Goal: Task Accomplishment & Management: Use online tool/utility

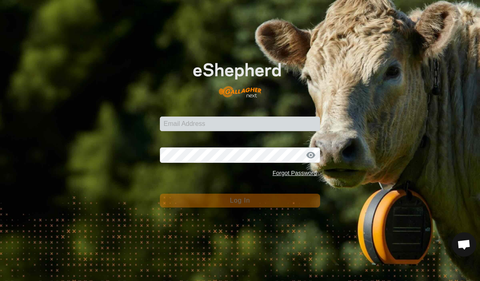
scroll to position [423, 0]
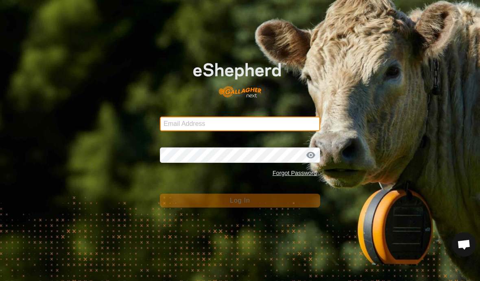
drag, startPoint x: 191, startPoint y: 121, endPoint x: 191, endPoint y: 179, distance: 57.7
click at [191, 121] on form "Email Address Password Forgot Password Log In" at bounding box center [240, 129] width 160 height 159
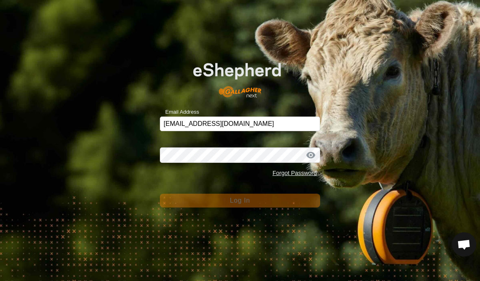
type input "[EMAIL_ADDRESS][DOMAIN_NAME]"
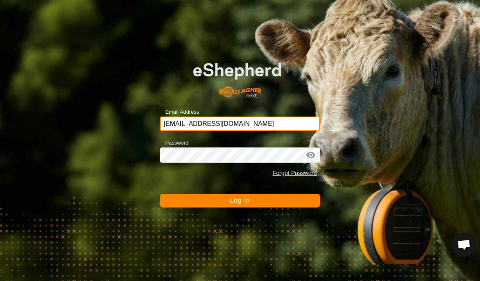
click at [240, 201] on button "Log In" at bounding box center [240, 201] width 160 height 14
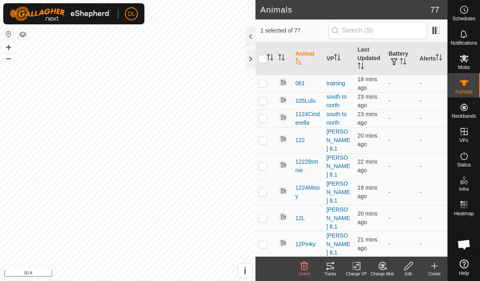
click at [332, 266] on icon at bounding box center [330, 266] width 10 height 10
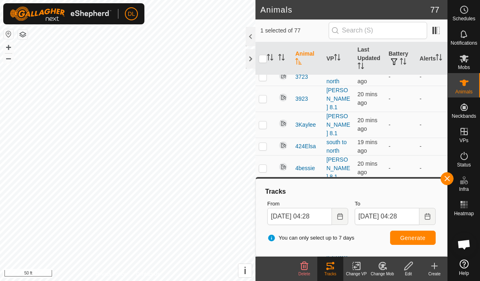
scroll to position [1089, 0]
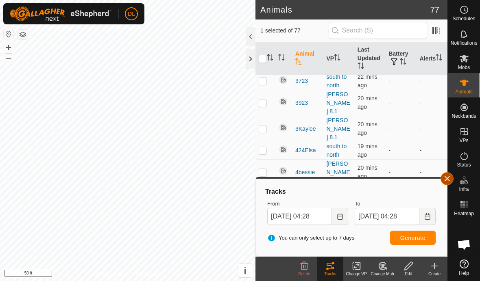
click at [445, 177] on button "button" at bounding box center [446, 178] width 13 height 13
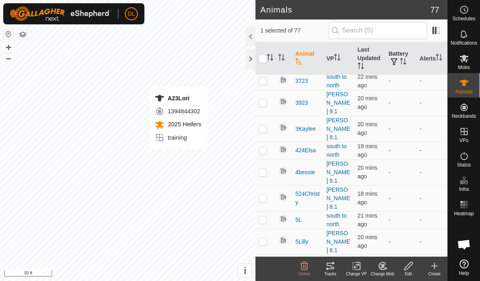
checkbox input "false"
checkbox input "true"
click at [331, 266] on icon at bounding box center [330, 266] width 7 height 7
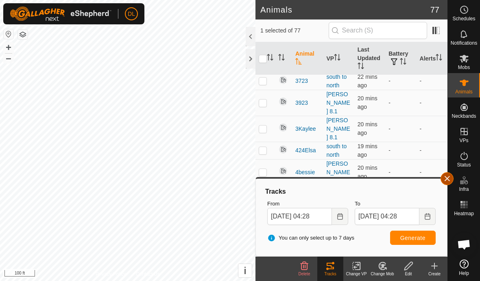
click at [446, 179] on button "button" at bounding box center [446, 178] width 13 height 13
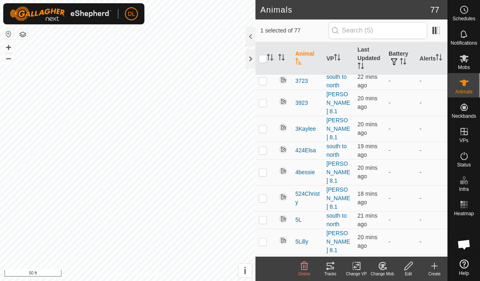
checkbox input "true"
checkbox input "false"
click at [330, 266] on icon at bounding box center [330, 266] width 7 height 7
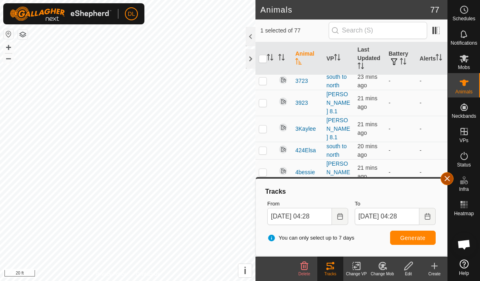
click at [444, 178] on button "button" at bounding box center [446, 178] width 13 height 13
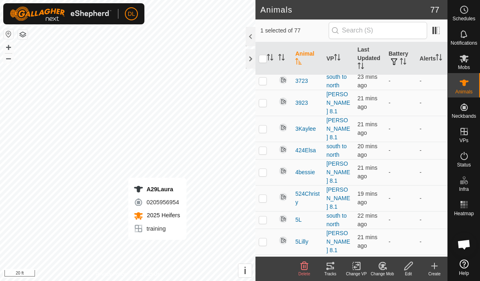
checkbox input "false"
checkbox input "true"
click at [331, 269] on icon at bounding box center [330, 266] width 7 height 7
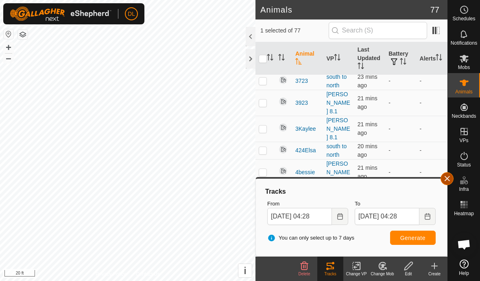
click at [445, 178] on button "button" at bounding box center [446, 178] width 13 height 13
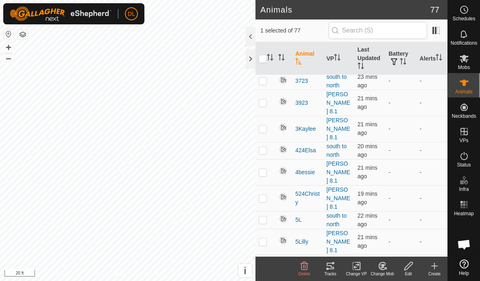
checkbox input "true"
checkbox input "false"
click at [326, 274] on div "Tracks" at bounding box center [330, 274] width 26 height 6
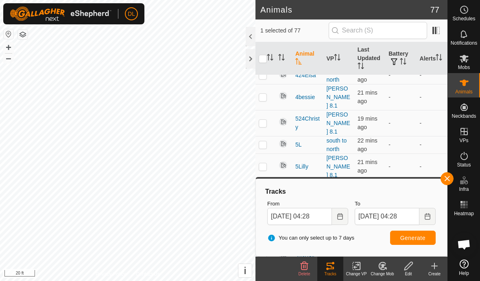
scroll to position [1163, 0]
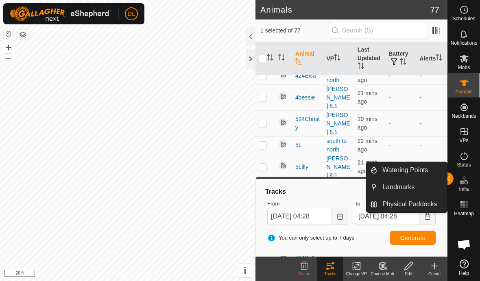
click at [447, 177] on div "Watering Points Landmarks Physical Paddocks" at bounding box center [406, 187] width 81 height 51
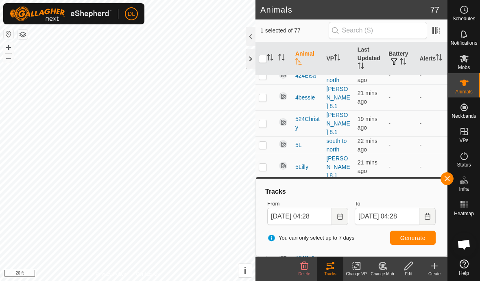
click at [413, 238] on span "Generate" at bounding box center [412, 238] width 25 height 7
checkbox input "false"
checkbox input "true"
click at [410, 239] on span "Generate" at bounding box center [412, 238] width 25 height 7
click at [448, 179] on button "button" at bounding box center [446, 178] width 13 height 13
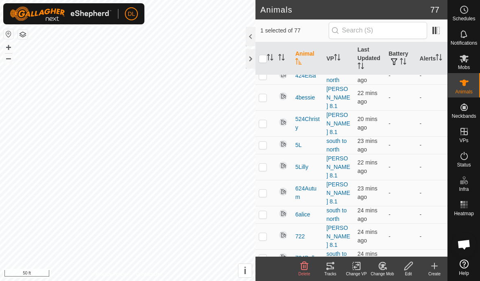
checkbox input "true"
checkbox input "false"
click at [327, 268] on icon at bounding box center [330, 266] width 10 height 10
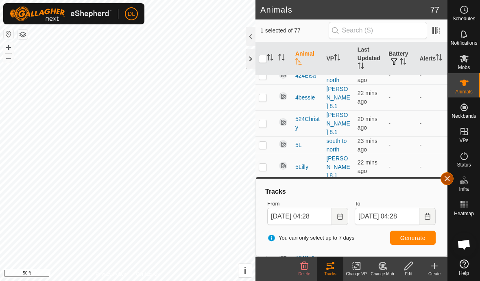
click at [446, 184] on button "button" at bounding box center [446, 178] width 13 height 13
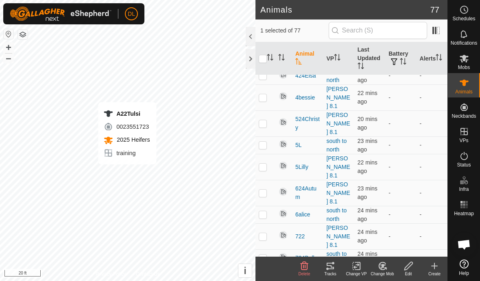
checkbox input "true"
checkbox input "false"
click at [329, 270] on icon at bounding box center [330, 266] width 10 height 10
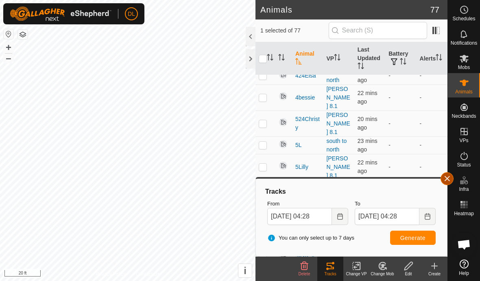
click at [450, 176] on button "button" at bounding box center [446, 178] width 13 height 13
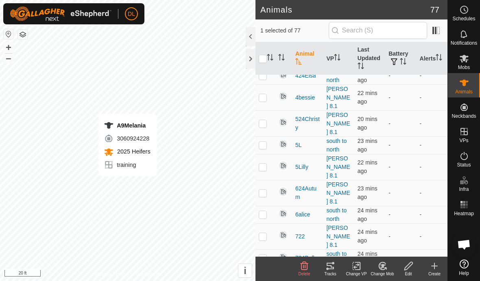
checkbox input "false"
checkbox input "true"
click at [329, 268] on icon at bounding box center [330, 266] width 10 height 10
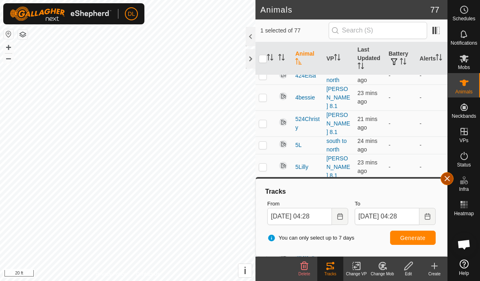
click at [445, 176] on button "button" at bounding box center [446, 178] width 13 height 13
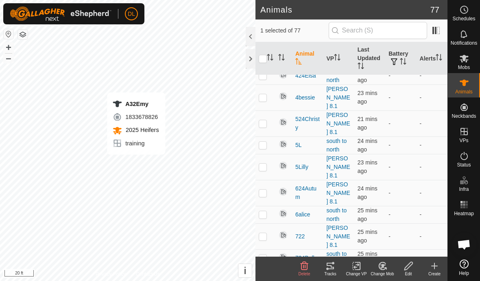
checkbox input "true"
checkbox input "false"
click at [330, 266] on icon at bounding box center [330, 266] width 7 height 7
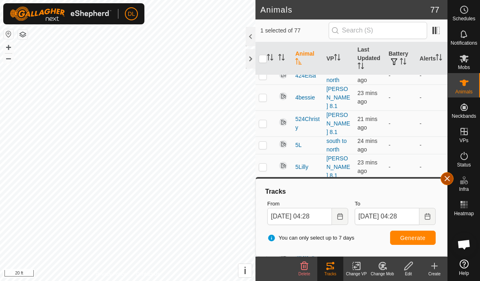
click at [445, 179] on button "button" at bounding box center [446, 178] width 13 height 13
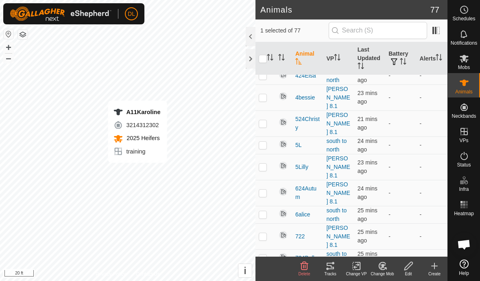
checkbox input "true"
checkbox input "false"
click at [335, 270] on icon at bounding box center [330, 266] width 10 height 10
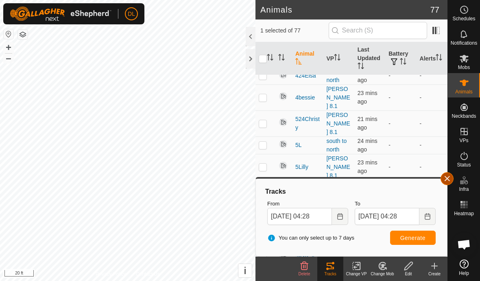
click at [448, 181] on button "button" at bounding box center [446, 178] width 13 height 13
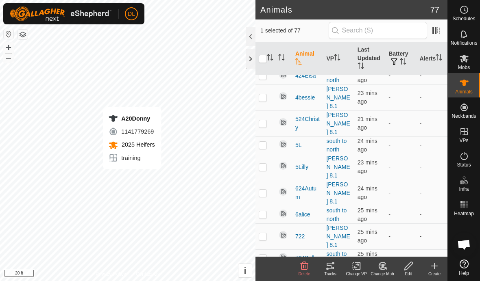
checkbox input "false"
click at [328, 266] on icon at bounding box center [330, 266] width 7 height 7
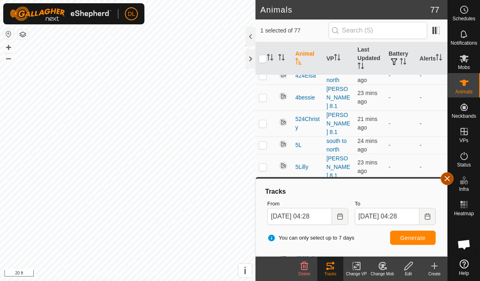
click at [443, 183] on button "button" at bounding box center [446, 178] width 13 height 13
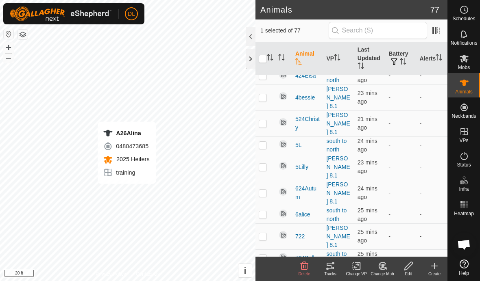
checkbox input "false"
checkbox input "true"
click at [328, 267] on icon at bounding box center [330, 266] width 10 height 10
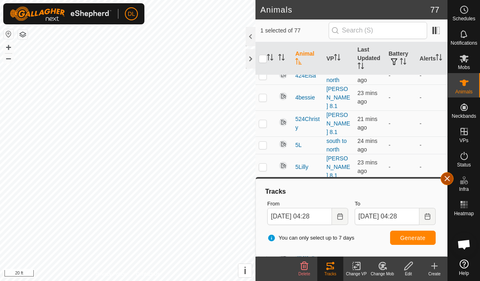
click at [448, 175] on button "button" at bounding box center [446, 178] width 13 height 13
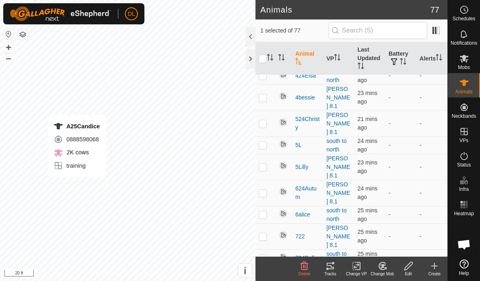
checkbox input "true"
checkbox input "false"
click at [329, 268] on icon at bounding box center [330, 266] width 10 height 10
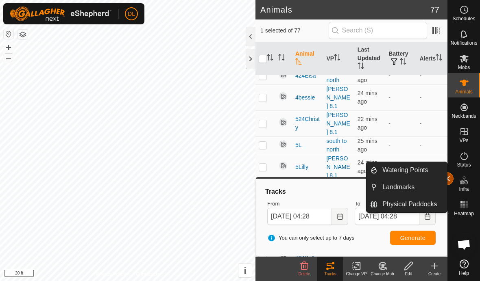
click at [450, 179] on button "button" at bounding box center [446, 178] width 13 height 13
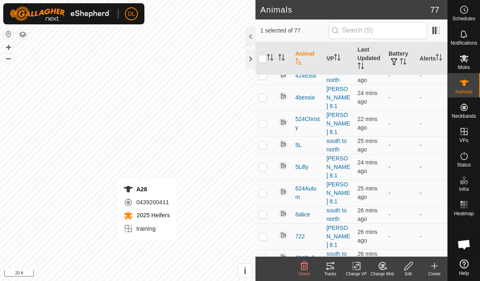
checkbox input "false"
checkbox input "true"
click at [329, 268] on icon at bounding box center [330, 266] width 10 height 10
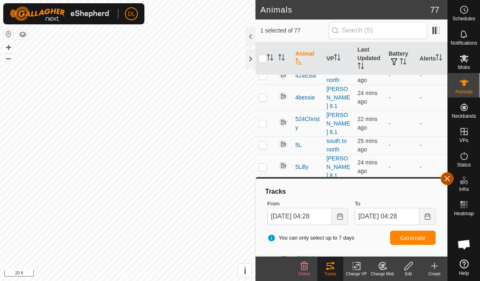
click at [442, 176] on button "button" at bounding box center [446, 178] width 13 height 13
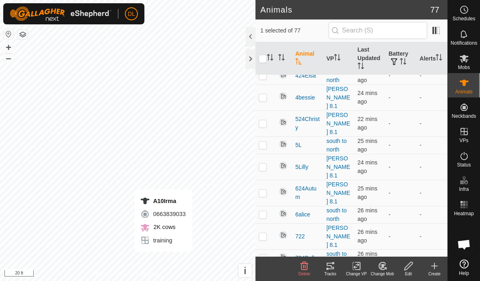
checkbox input "true"
click at [329, 268] on icon at bounding box center [330, 266] width 10 height 10
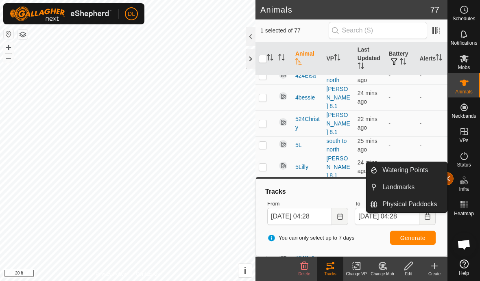
click at [451, 180] on button "button" at bounding box center [446, 178] width 13 height 13
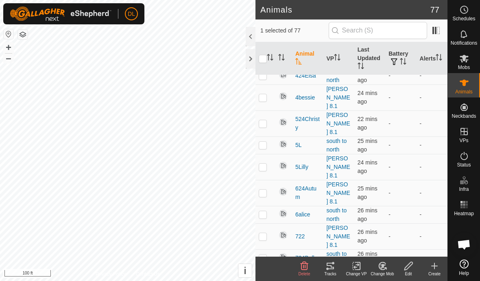
checkbox input "true"
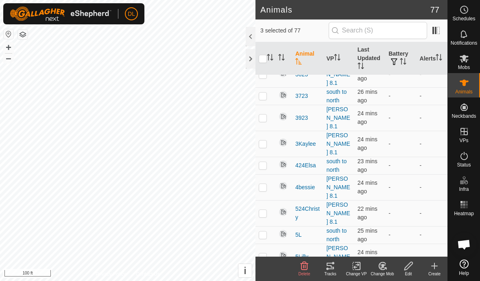
scroll to position [1068, 0]
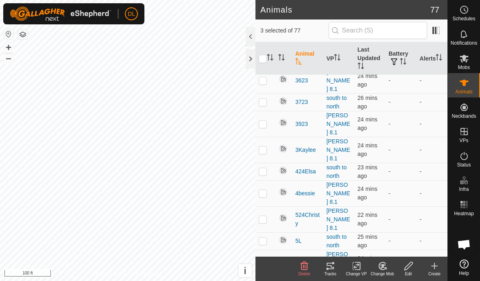
checkbox input "true"
checkbox input "false"
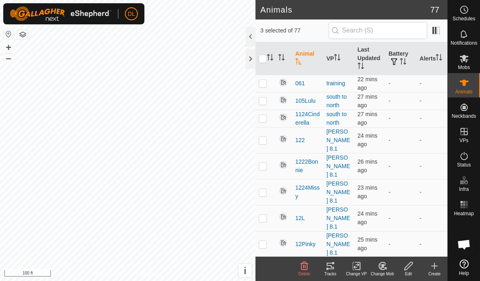
scroll to position [0, 0]
click at [333, 272] on div "Tracks" at bounding box center [330, 274] width 26 height 6
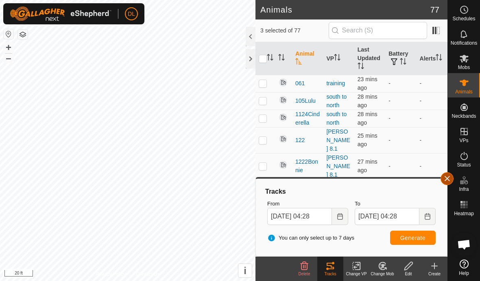
click at [446, 181] on button "button" at bounding box center [446, 178] width 13 height 13
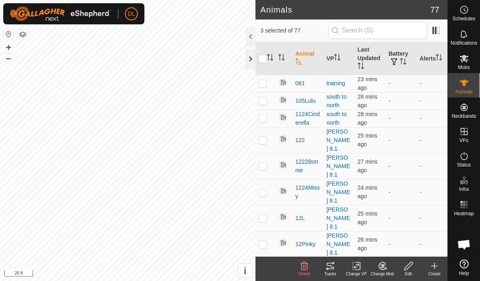
click at [250, 60] on div at bounding box center [251, 59] width 10 height 20
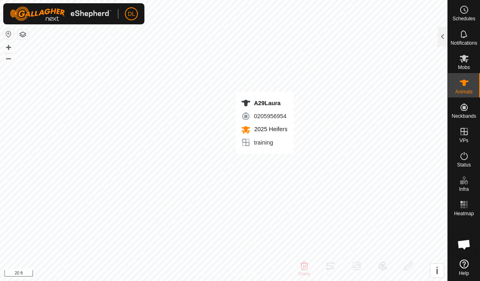
checkbox input "false"
